Goal: Task Accomplishment & Management: Complete application form

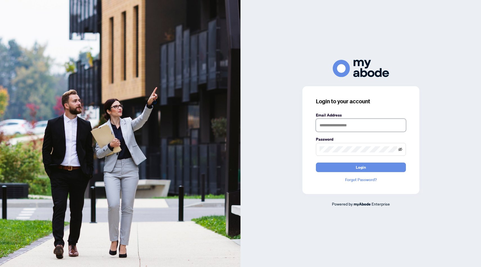
type input "**********"
click at [401, 149] on icon "eye-invisible" at bounding box center [400, 150] width 4 height 4
click at [351, 166] on button "Login" at bounding box center [361, 168] width 90 height 10
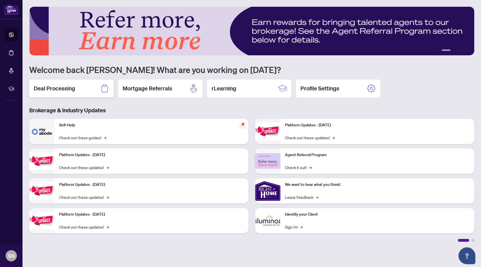
click at [67, 94] on div "Deal Processing" at bounding box center [71, 89] width 84 height 18
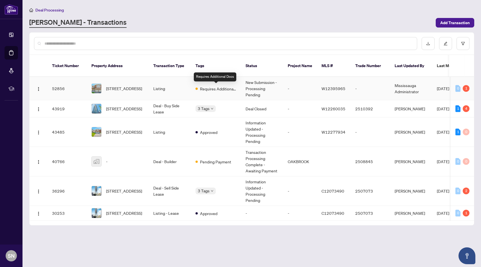
click at [211, 88] on span "Requires Additional Docs" at bounding box center [218, 89] width 37 height 6
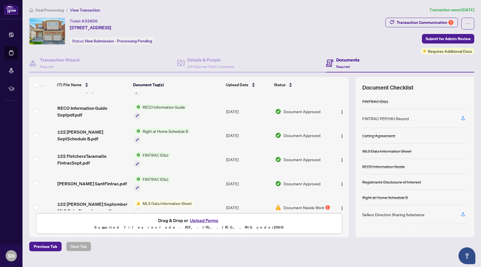
scroll to position [50, 0]
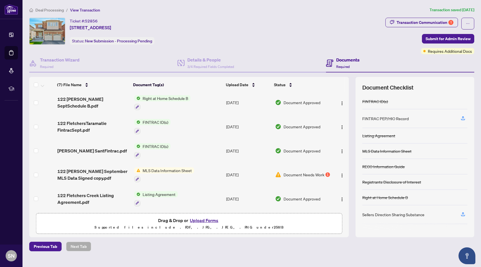
click at [176, 168] on span "MLS Data Information Sheet" at bounding box center [167, 171] width 54 height 6
click at [325, 173] on div "1" at bounding box center [327, 175] width 4 height 4
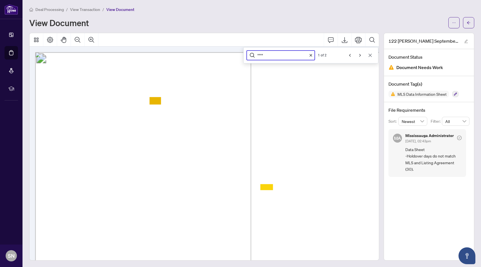
type input "****"
click at [369, 56] on icon "Cancel" at bounding box center [369, 55] width 3 height 3
click at [178, 23] on div "View Document" at bounding box center [237, 22] width 416 height 9
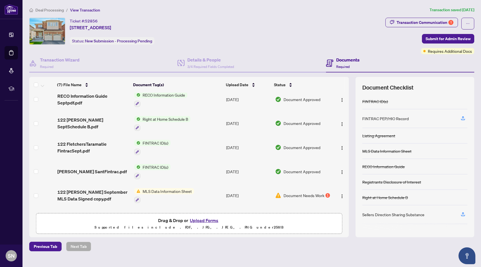
scroll to position [50, 0]
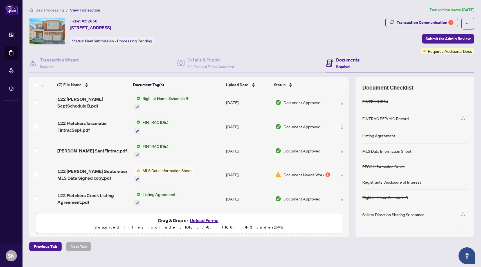
click at [165, 191] on span "Listing Agreement" at bounding box center [158, 194] width 37 height 6
click at [153, 217] on span "Listing Agreement" at bounding box center [148, 219] width 37 height 6
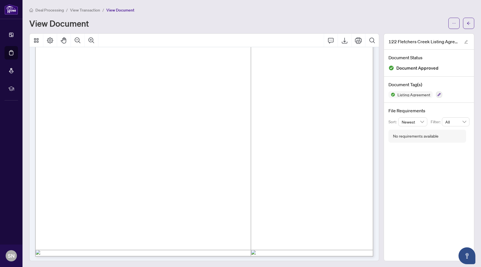
scroll to position [236, 0]
click at [342, 42] on icon "Export" at bounding box center [344, 40] width 7 height 7
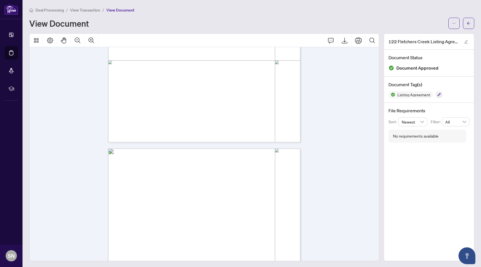
scroll to position [159, 0]
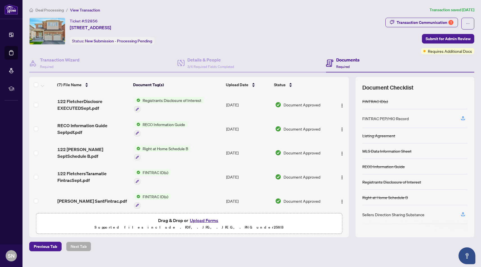
click at [209, 220] on button "Upload Forms" at bounding box center [204, 220] width 32 height 7
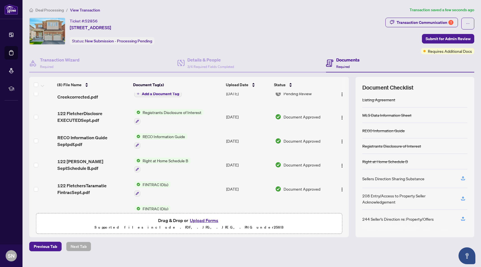
scroll to position [73, 0]
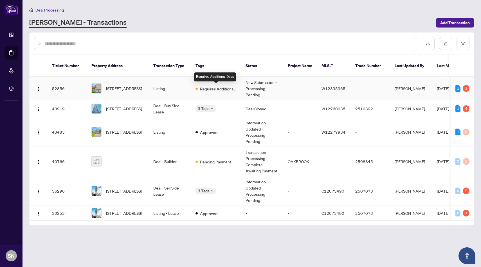
click at [219, 88] on span "Requires Additional Docs" at bounding box center [218, 89] width 37 height 6
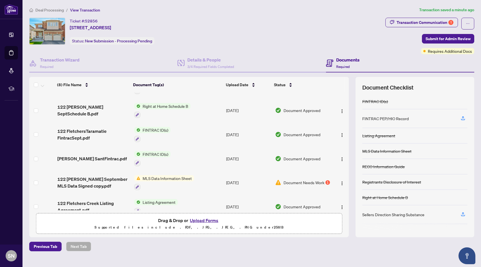
scroll to position [73, 0]
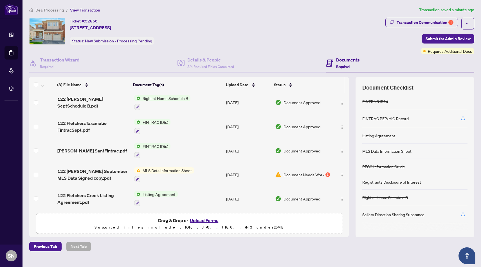
click at [156, 168] on span "MLS Data Information Sheet" at bounding box center [167, 171] width 54 height 6
click at [158, 197] on span "MLS Data Information Sheet" at bounding box center [166, 196] width 54 height 6
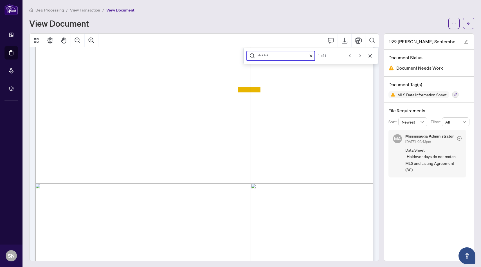
scroll to position [83, 0]
type input "********"
click at [368, 55] on icon "Cancel" at bounding box center [370, 56] width 4 height 4
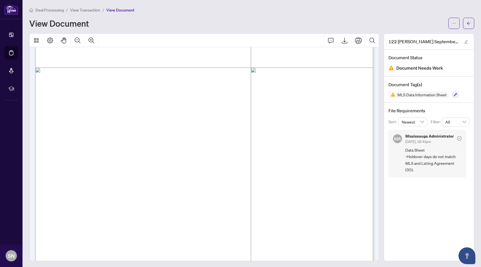
scroll to position [171, 0]
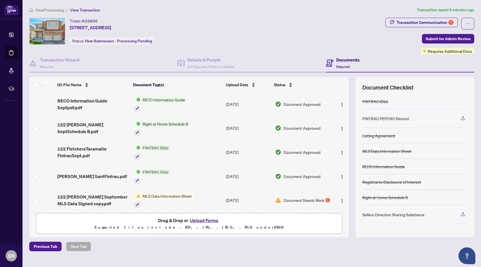
scroll to position [73, 0]
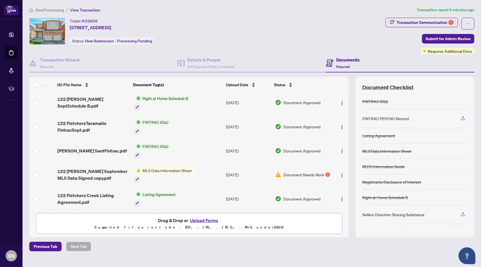
click at [206, 220] on button "Upload Forms" at bounding box center [204, 220] width 32 height 7
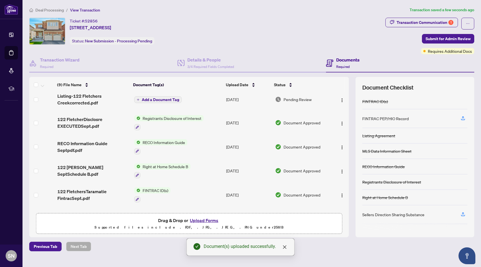
scroll to position [0, 0]
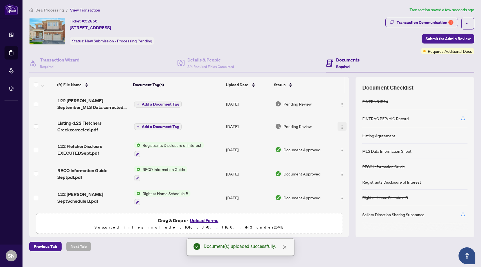
click at [340, 128] on img "button" at bounding box center [342, 127] width 4 height 4
click at [315, 127] on div "Pending Review" at bounding box center [302, 126] width 55 height 6
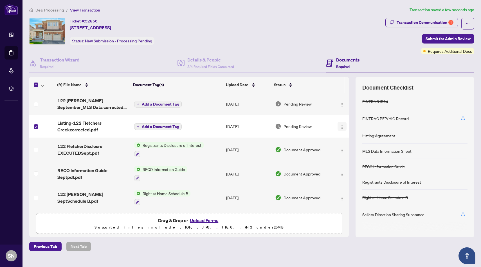
click at [340, 126] on img "button" at bounding box center [342, 127] width 4 height 4
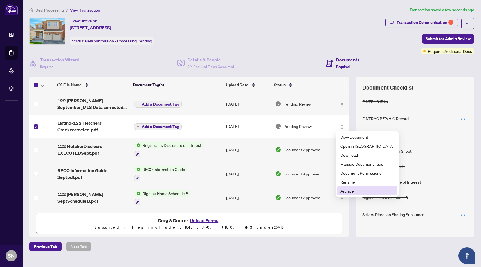
click at [347, 192] on span "Archive" at bounding box center [367, 191] width 54 height 6
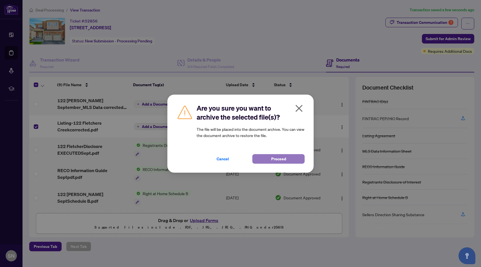
click at [267, 159] on button "Proceed" at bounding box center [278, 159] width 52 height 10
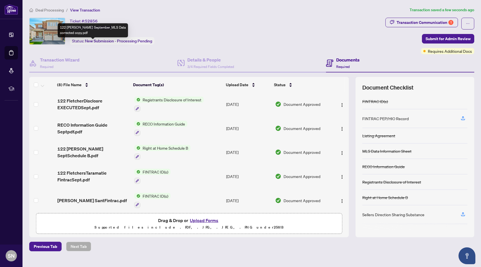
scroll to position [73, 0]
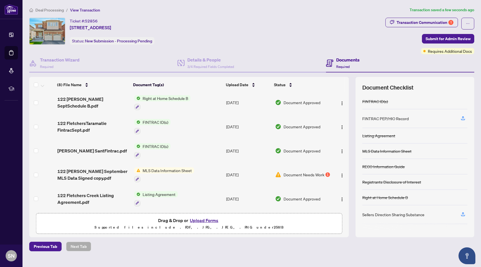
click at [167, 170] on span "MLS Data Information Sheet" at bounding box center [167, 171] width 54 height 6
click at [150, 195] on span "MLS Data Information Sheet" at bounding box center [166, 196] width 54 height 6
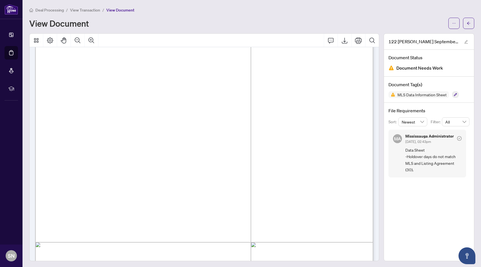
scroll to position [27, 0]
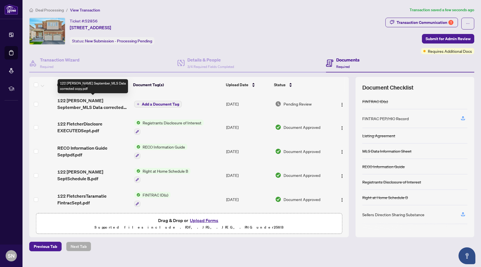
click at [89, 103] on span "122 [PERSON_NAME] September_MLS Data corrected copy.pdf" at bounding box center [93, 103] width 72 height 13
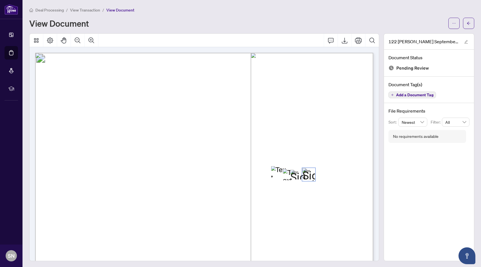
drag, startPoint x: 302, startPoint y: 175, endPoint x: 311, endPoint y: 171, distance: 9.2
click at [306, 171] on span "Sign" at bounding box center [307, 170] width 10 height 5
click at [311, 174] on span "Sign" at bounding box center [307, 170] width 10 height 5
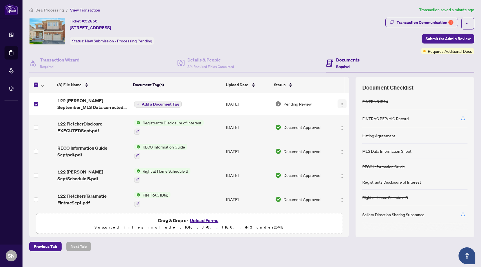
click at [342, 104] on img "button" at bounding box center [342, 105] width 4 height 4
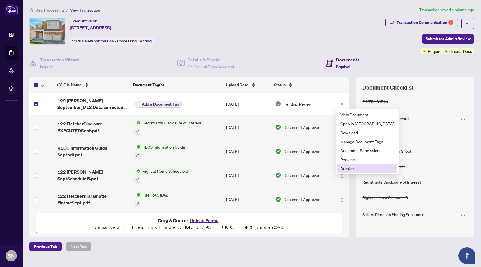
click at [345, 168] on span "Archive" at bounding box center [367, 169] width 54 height 6
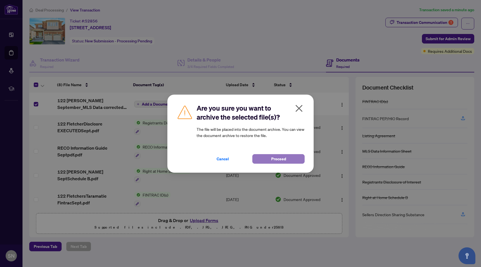
click at [289, 158] on button "Proceed" at bounding box center [278, 159] width 52 height 10
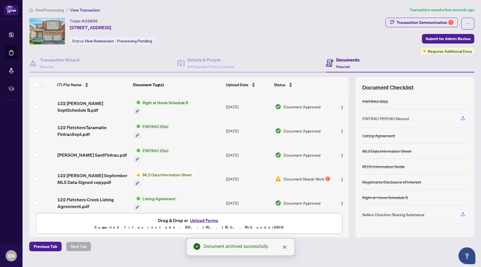
scroll to position [50, 0]
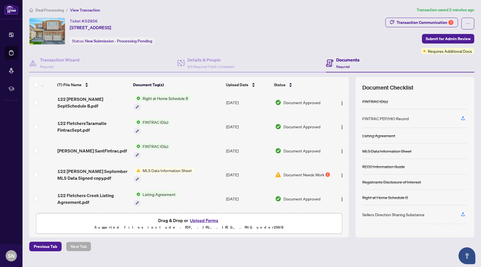
click at [198, 221] on button "Upload Forms" at bounding box center [204, 220] width 32 height 7
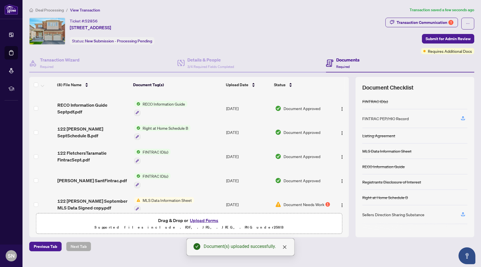
scroll to position [0, 0]
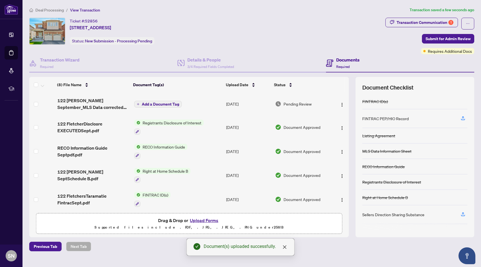
click at [152, 103] on span "Add a Document Tag" at bounding box center [160, 104] width 37 height 4
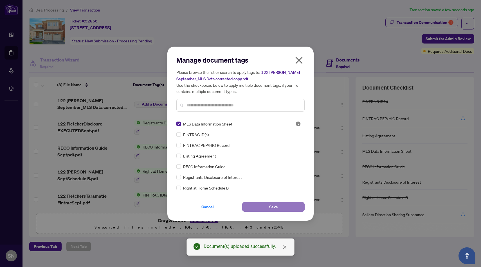
click at [265, 204] on button "Save" at bounding box center [273, 207] width 62 height 10
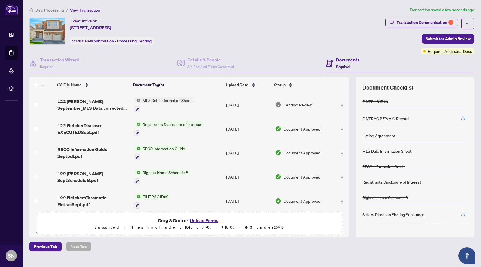
drag, startPoint x: 444, startPoint y: 37, endPoint x: 383, endPoint y: 33, distance: 61.1
click at [383, 34] on div "Ticket #: 52856 [STREET_ADDRESS] Status: New Submission - Processing Pending Tr…" at bounding box center [251, 36] width 447 height 37
click at [427, 38] on button "Submit for Admin Review" at bounding box center [448, 39] width 52 height 10
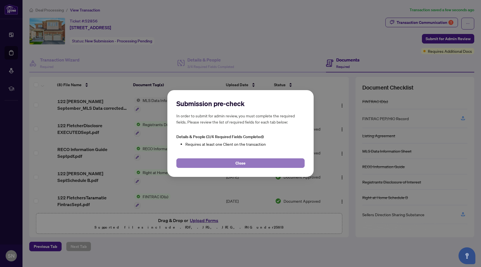
click at [241, 164] on span "Close" at bounding box center [240, 163] width 10 height 9
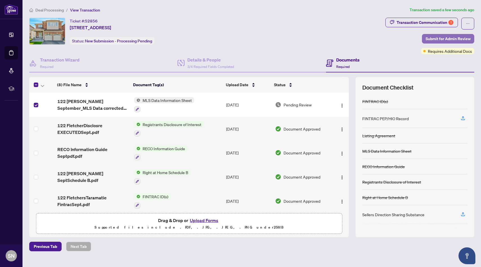
click at [437, 38] on span "Submit for Admin Review" at bounding box center [447, 38] width 45 height 9
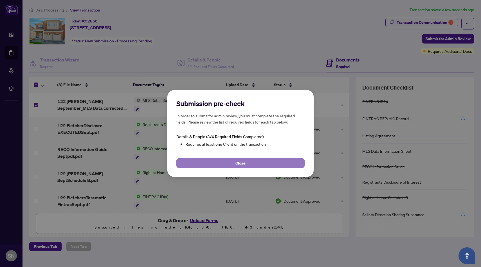
click at [246, 161] on button "Close" at bounding box center [240, 164] width 128 height 10
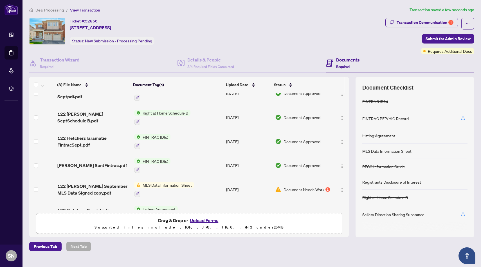
scroll to position [74, 0]
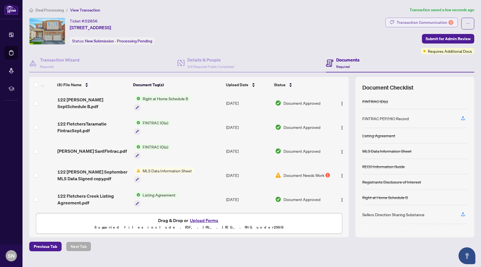
click at [403, 19] on div "Transaction Communication 1" at bounding box center [424, 22] width 57 height 9
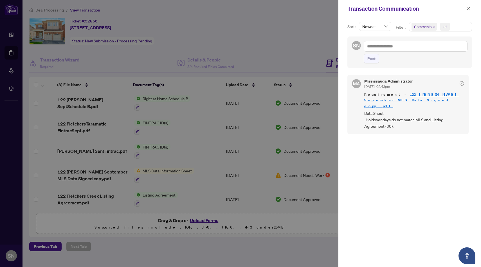
scroll to position [1, 0]
click at [468, 7] on icon "close" at bounding box center [468, 9] width 4 height 4
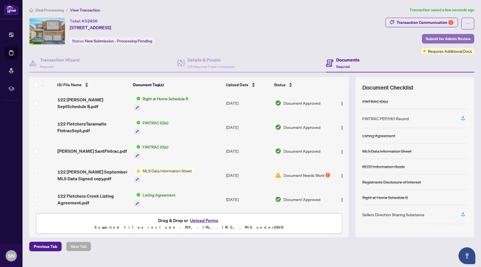
click at [444, 37] on span "Submit for Admin Review" at bounding box center [447, 38] width 45 height 9
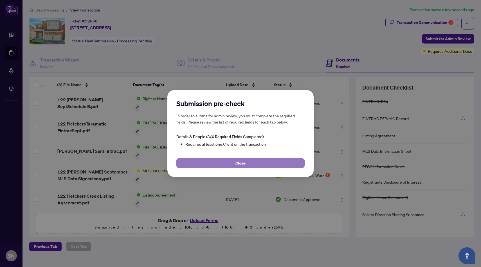
click at [247, 161] on button "Close" at bounding box center [240, 164] width 128 height 10
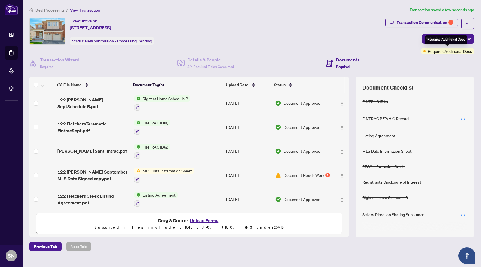
click at [461, 41] on div "Requires Additional Docs" at bounding box center [446, 39] width 42 height 9
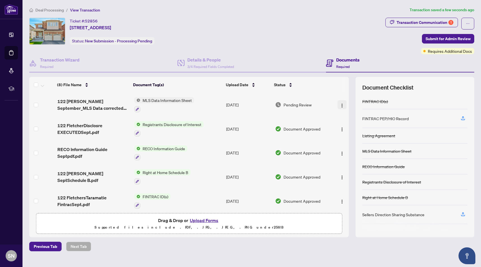
click at [341, 104] on img "button" at bounding box center [342, 105] width 4 height 4
click at [298, 44] on div "Ticket #: 52856 [STREET_ADDRESS] Status: New Submission - Processing Pending" at bounding box center [206, 36] width 356 height 37
click at [121, 65] on div "Transaction Wizard Required" at bounding box center [103, 63] width 148 height 18
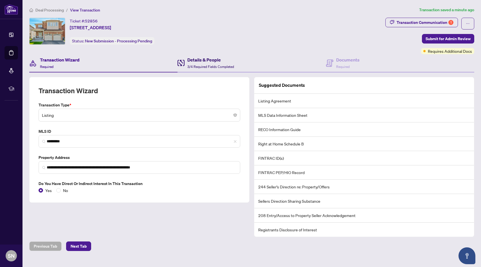
click at [208, 66] on span "3/4 Required Fields Completed" at bounding box center [210, 67] width 47 height 4
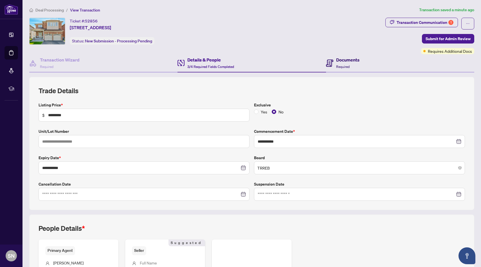
click at [342, 60] on h4 "Documents" at bounding box center [347, 60] width 23 height 7
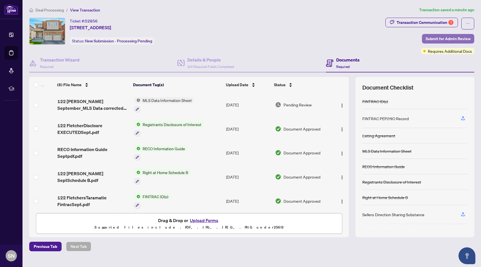
click at [448, 40] on span "Submit for Admin Review" at bounding box center [447, 38] width 45 height 9
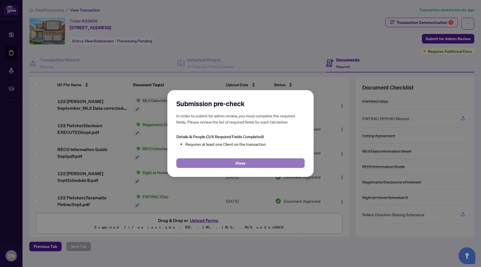
click at [245, 164] on span "Close" at bounding box center [240, 163] width 10 height 9
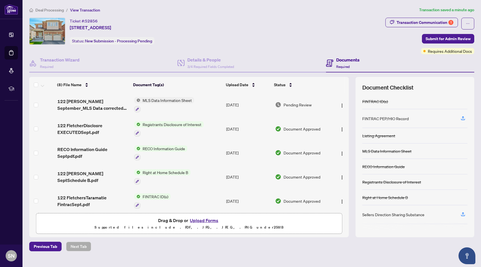
click at [231, 21] on div "Ticket #: 52856 [STREET_ADDRESS] Status: New Submission - Processing Pending" at bounding box center [206, 31] width 354 height 27
